Goal: Find contact information: Find contact information

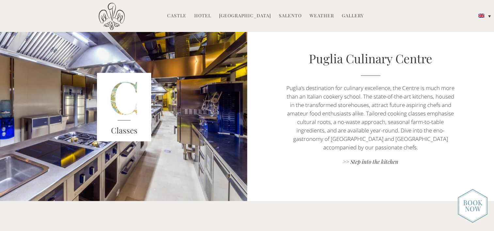
scroll to position [457, 0]
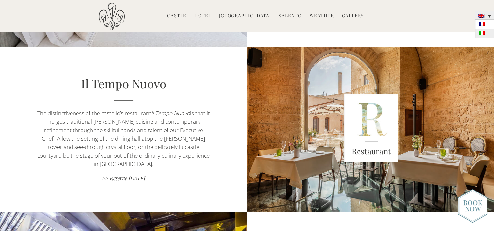
click at [484, 34] on img at bounding box center [482, 33] width 6 height 4
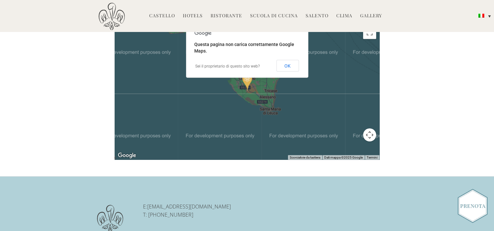
scroll to position [1348, 0]
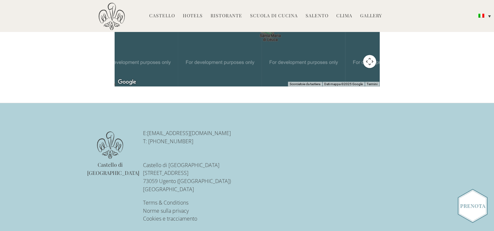
drag, startPoint x: 250, startPoint y: 125, endPoint x: 148, endPoint y: 126, distance: 101.6
click at [148, 129] on p "E: [EMAIL_ADDRESS][DOMAIN_NAME] T: [PHONE_NUMBER]" at bounding box center [210, 137] width 134 height 16
drag, startPoint x: 148, startPoint y: 126, endPoint x: 159, endPoint y: 126, distance: 11.1
copy link "[EMAIL_ADDRESS][DOMAIN_NAME]"
click at [252, 113] on footer "Castello di [GEOGRAPHIC_DATA] E: [EMAIL_ADDRESS][DOMAIN_NAME] T: [PHONE_NUMBER]…" at bounding box center [247, 175] width 494 height 145
